Goal: Check status: Check status

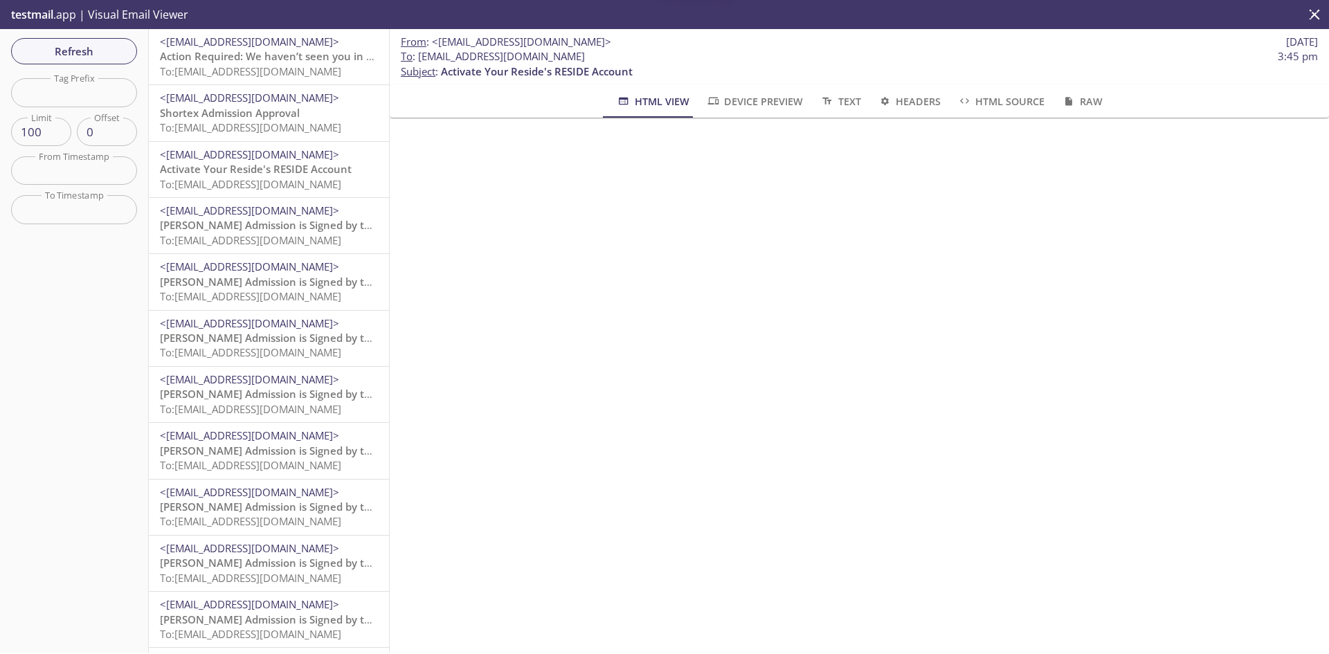
click at [226, 75] on span "To: [EMAIL_ADDRESS][DOMAIN_NAME]" at bounding box center [250, 71] width 181 height 14
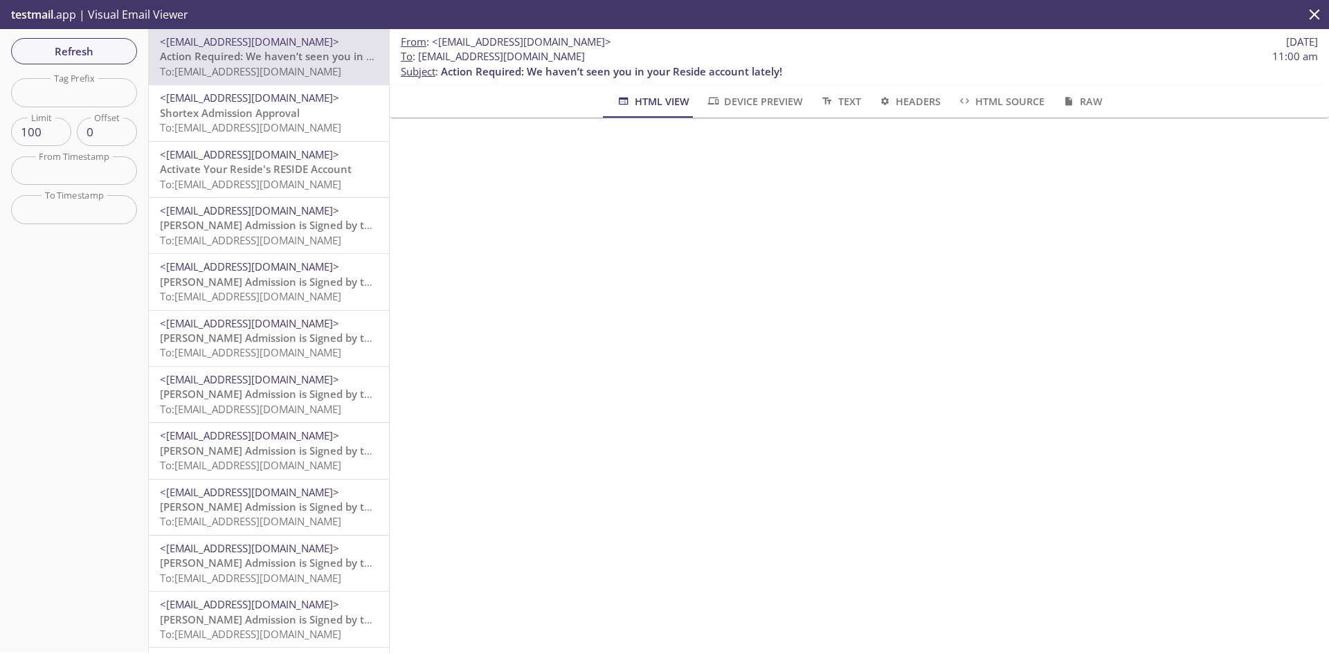
drag, startPoint x: 660, startPoint y: 56, endPoint x: 420, endPoint y: 54, distance: 240.3
click at [420, 54] on span "To : [EMAIL_ADDRESS][DOMAIN_NAME] 11:00 am" at bounding box center [859, 56] width 917 height 15
copy span "[EMAIL_ADDRESS][DOMAIN_NAME]"
click at [87, 58] on span "Refresh" at bounding box center [74, 51] width 104 height 18
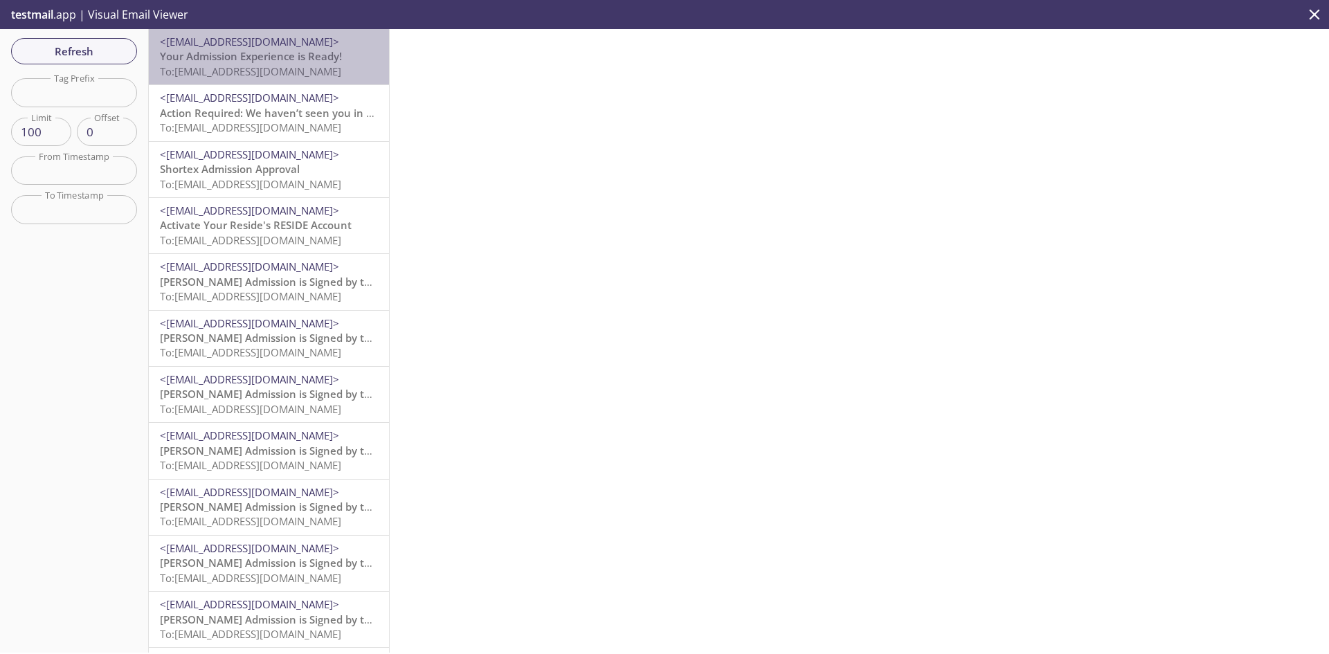
click at [298, 42] on span "<[EMAIL_ADDRESS][DOMAIN_NAME]>" at bounding box center [249, 42] width 179 height 14
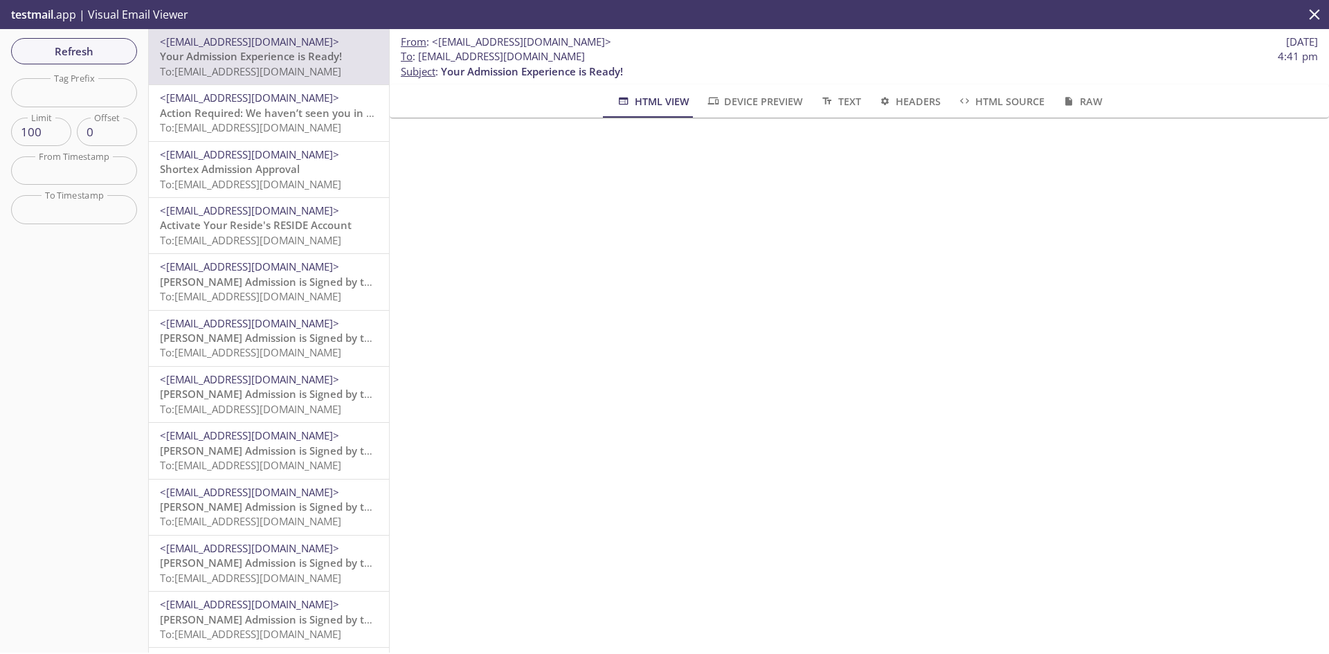
click at [260, 57] on span "Your Admission Experience is Ready!" at bounding box center [251, 56] width 182 height 14
